Goal: Task Accomplishment & Management: Use online tool/utility

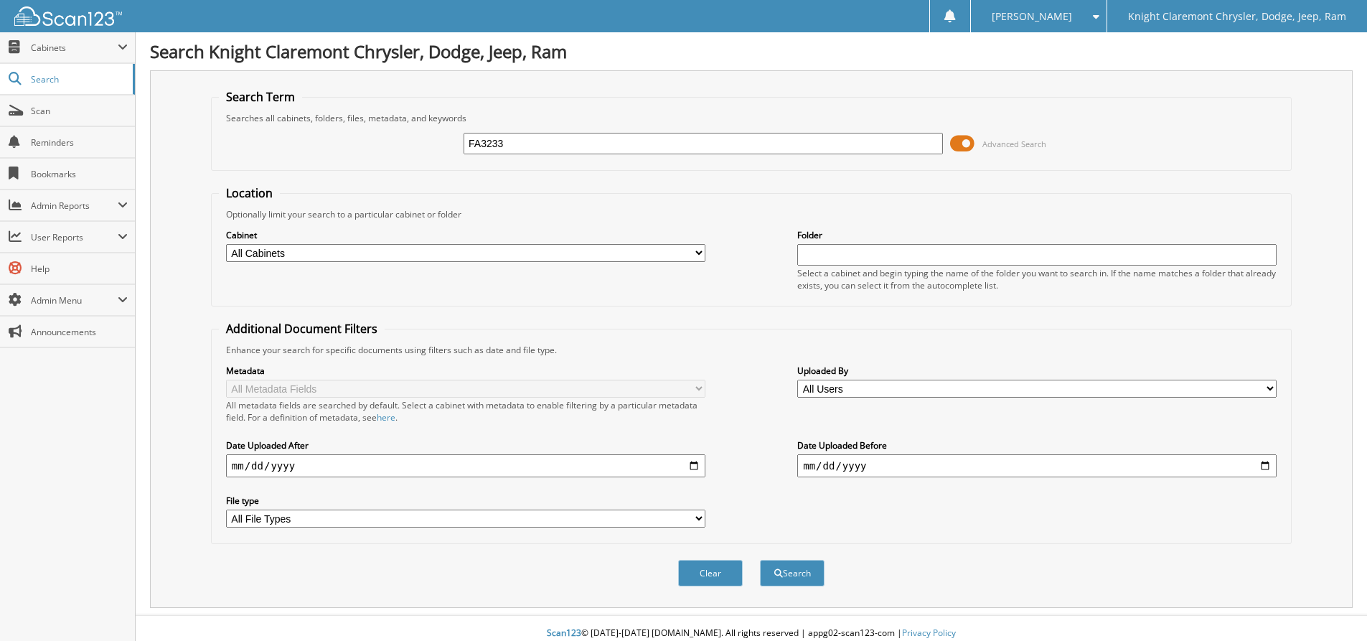
type input "FA3233"
click at [760, 560] on button "Search" at bounding box center [792, 573] width 65 height 27
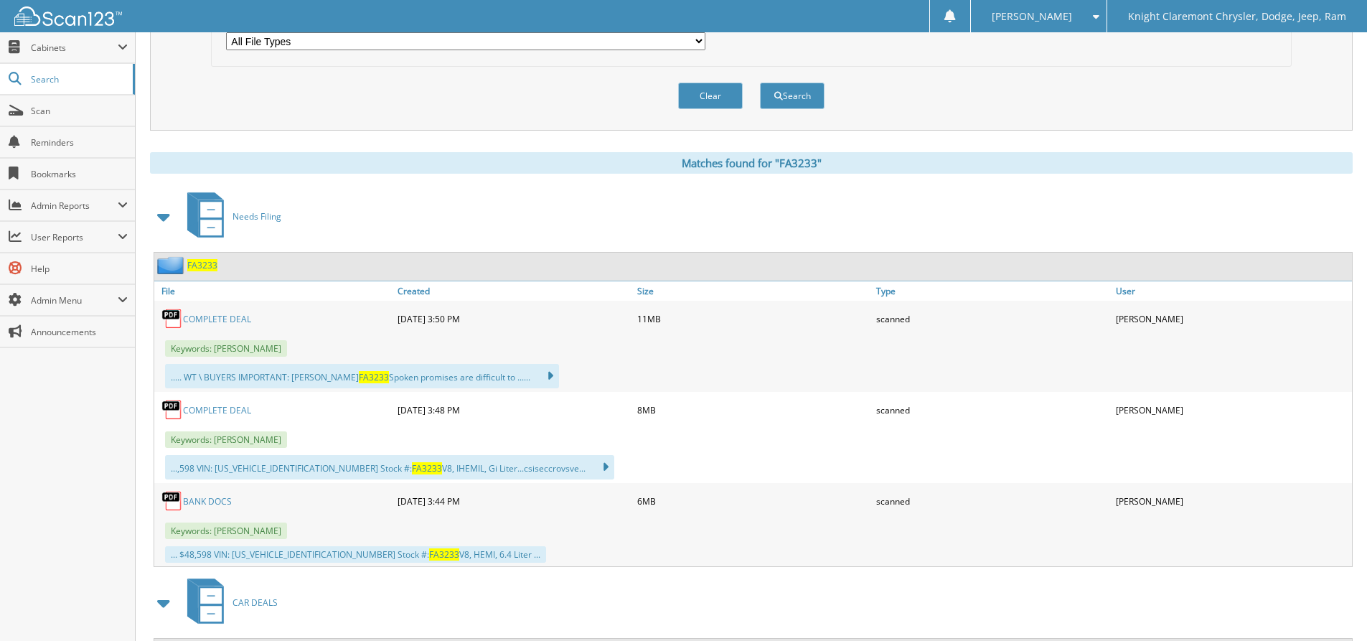
scroll to position [502, 0]
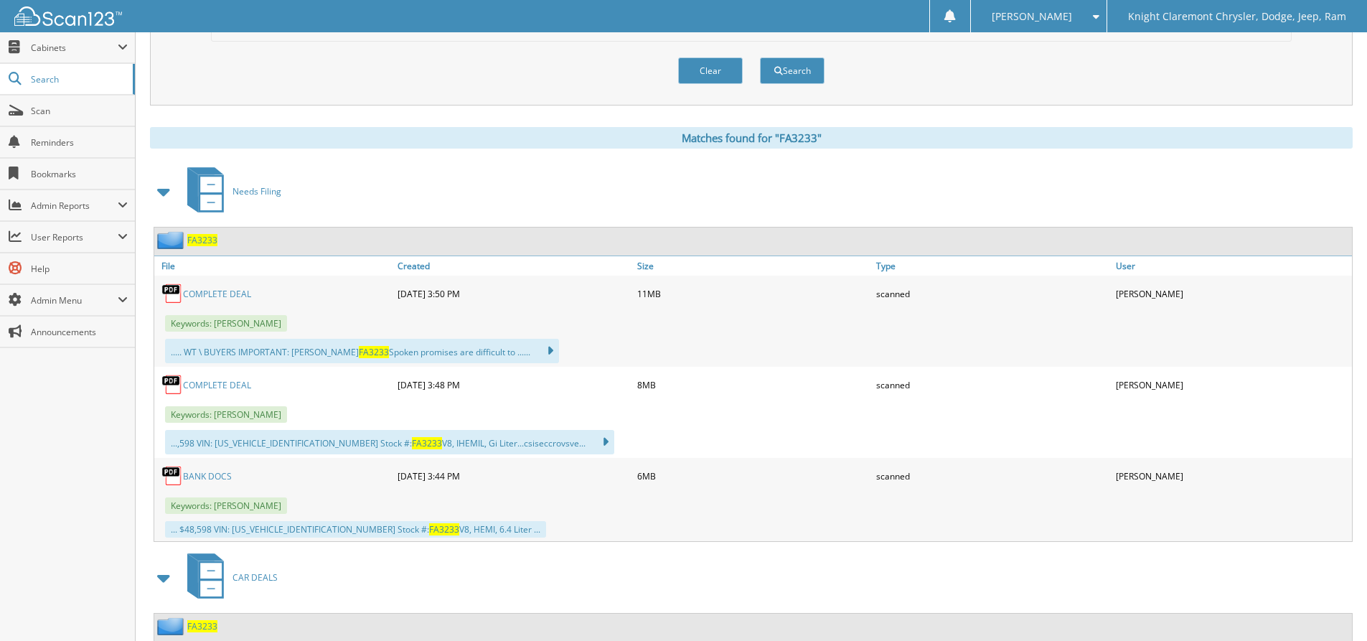
click at [222, 388] on link "COMPLETE DEAL" at bounding box center [217, 385] width 68 height 12
click at [203, 291] on link "COMPLETE DEAL" at bounding box center [217, 294] width 68 height 12
